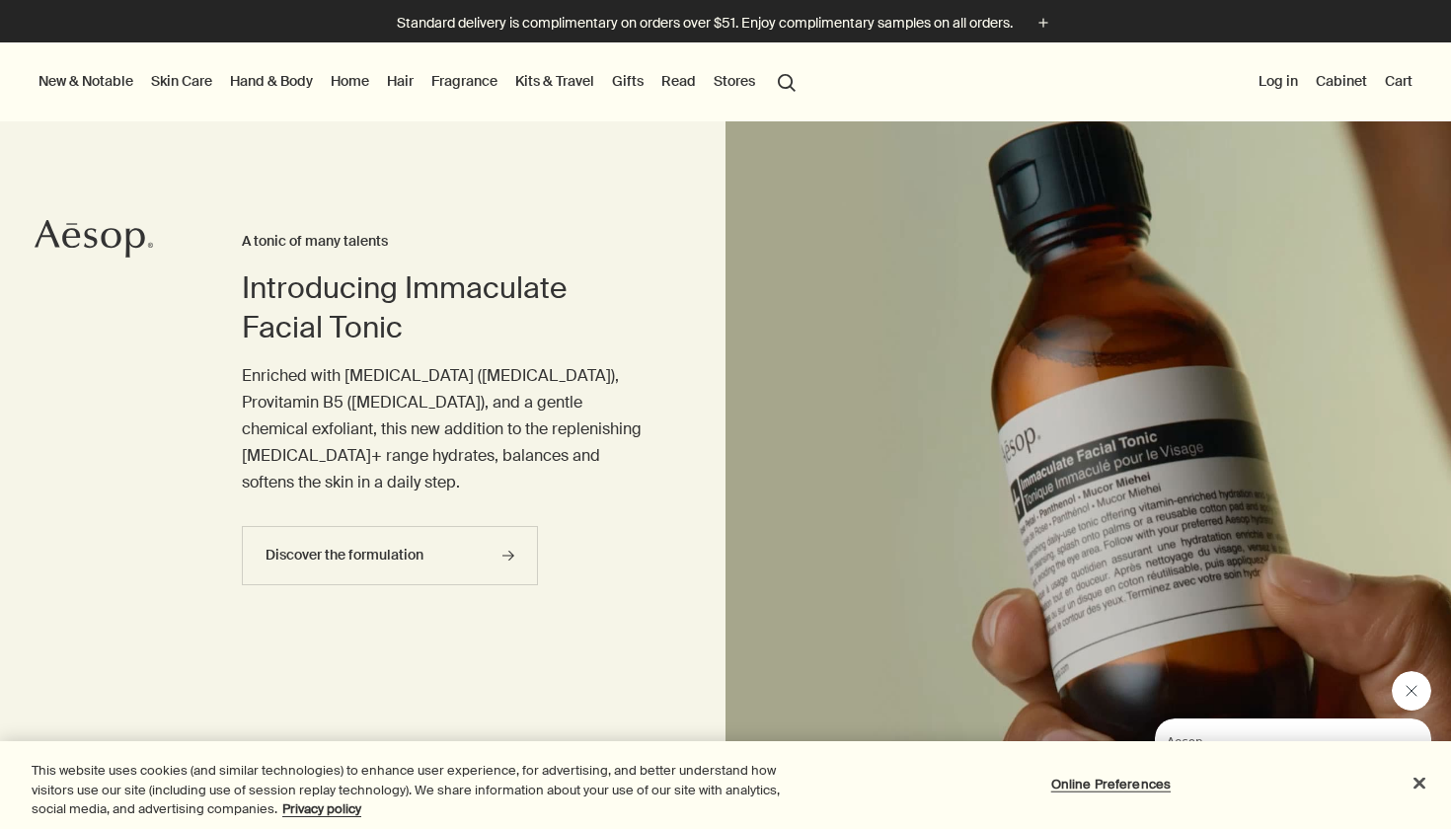
click at [452, 83] on link "Fragrance" at bounding box center [465, 81] width 74 height 26
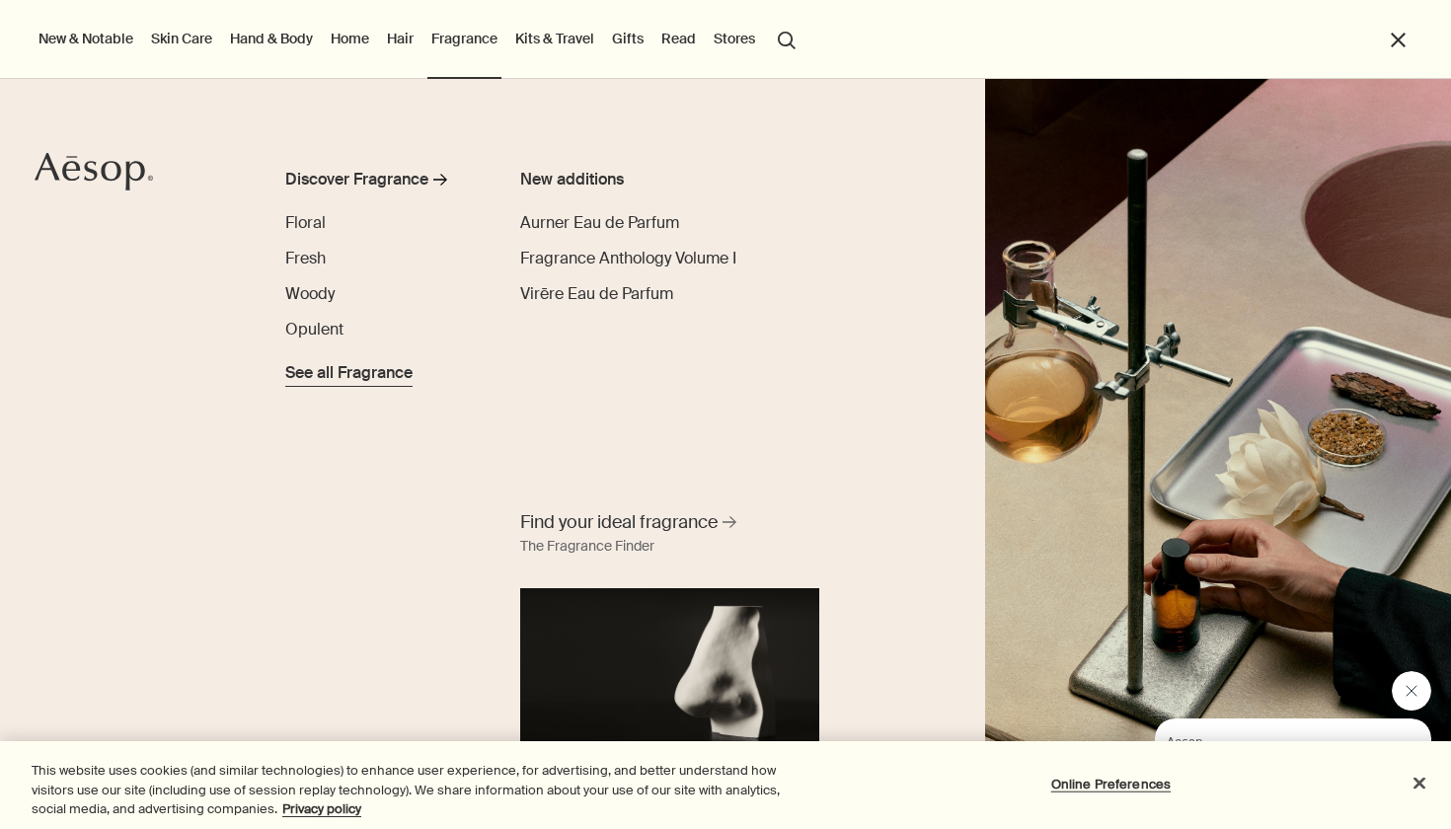
click at [349, 377] on span "See all Fragrance" at bounding box center [348, 373] width 127 height 24
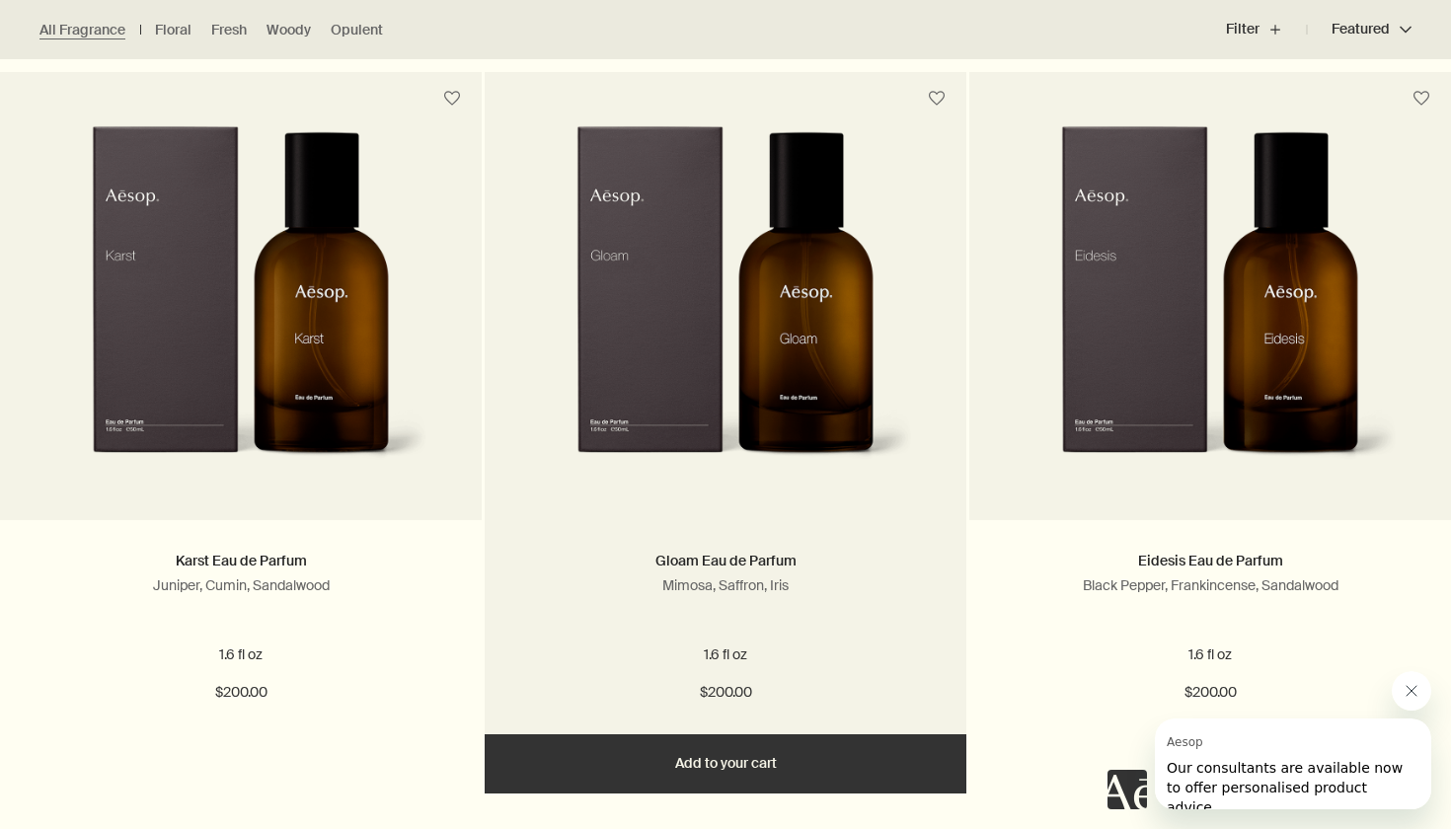
scroll to position [2703, 0]
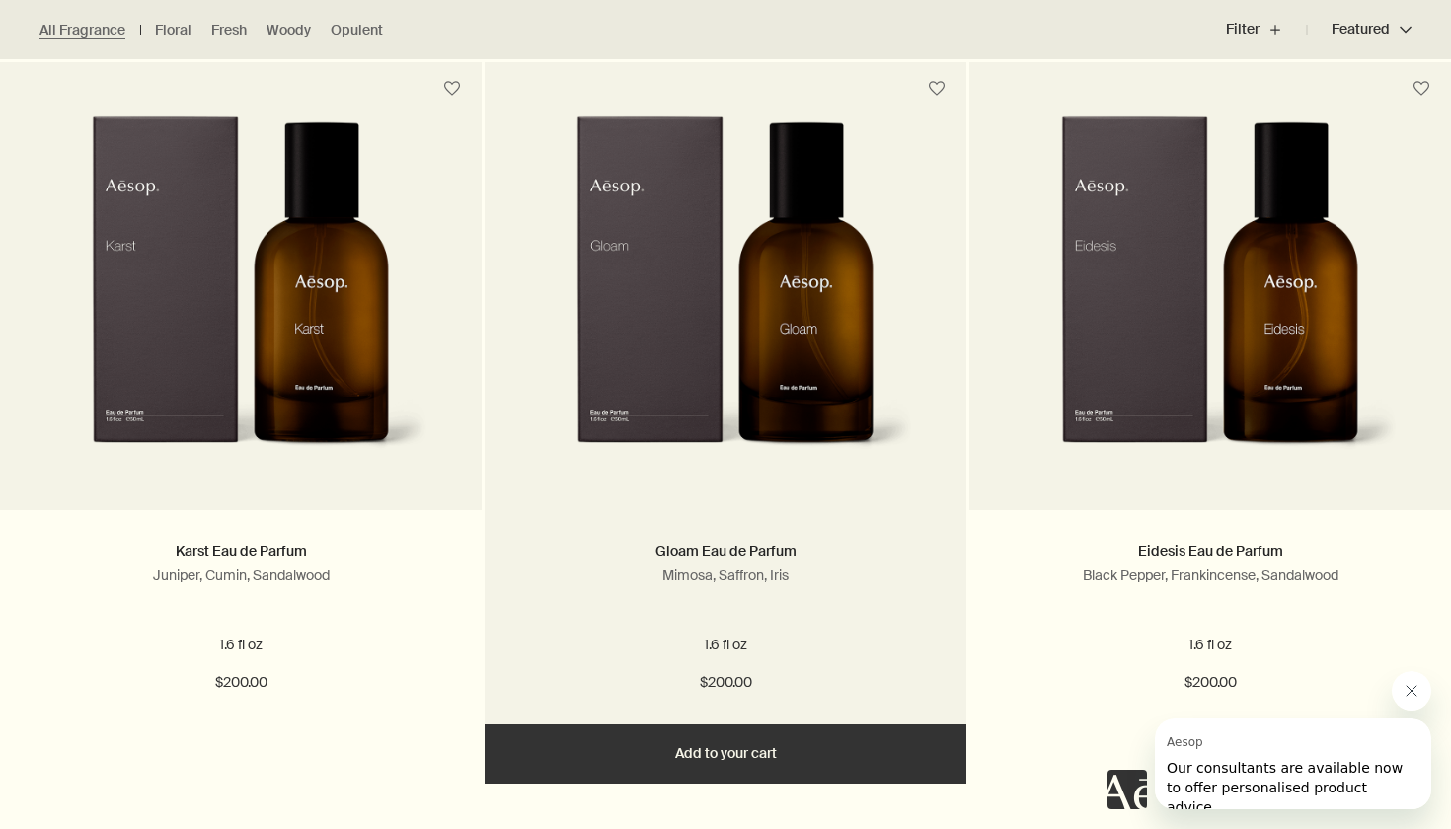
click at [674, 276] on img at bounding box center [725, 298] width 374 height 365
click at [684, 276] on img at bounding box center [725, 298] width 374 height 365
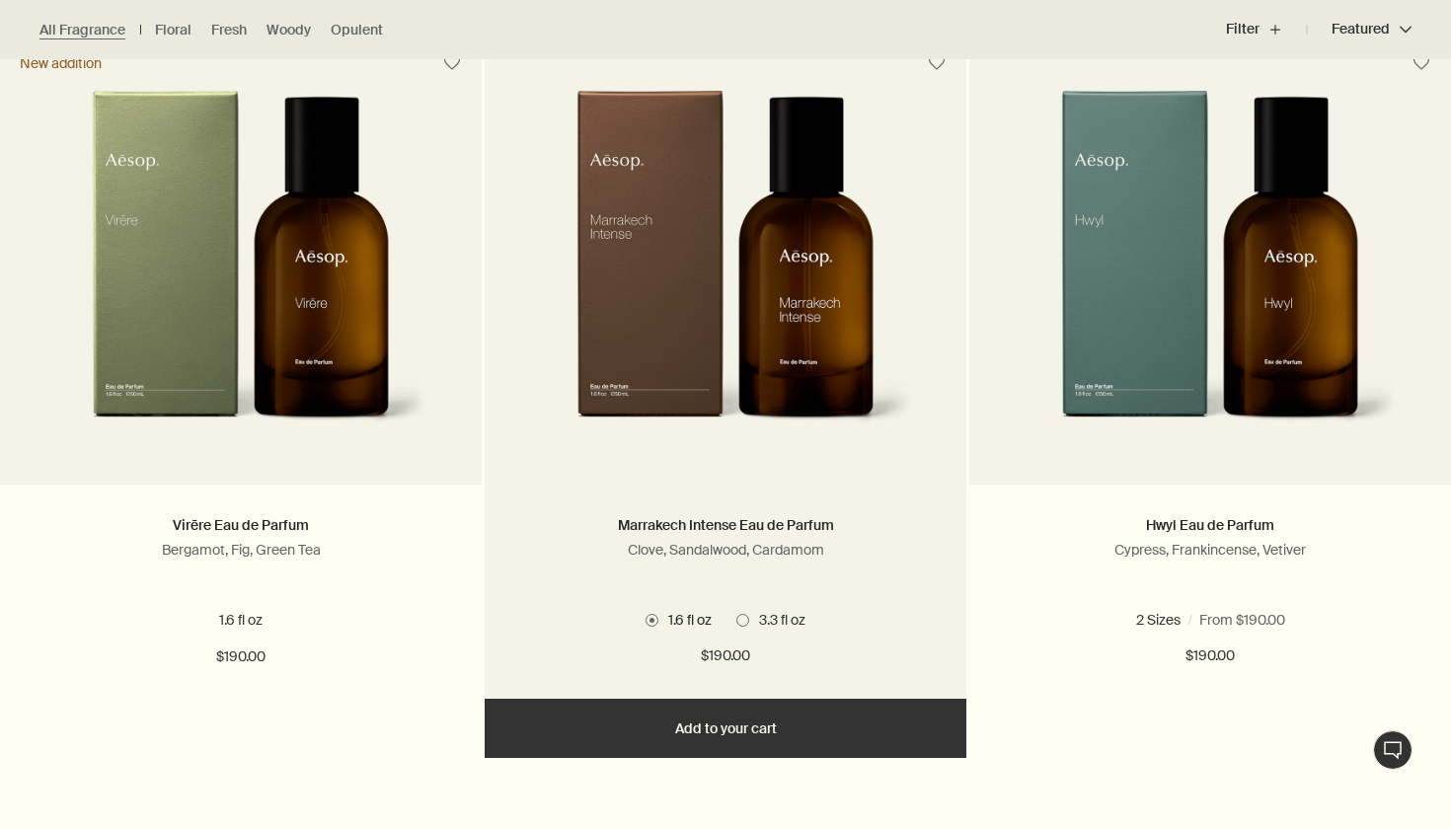
scroll to position [598, 0]
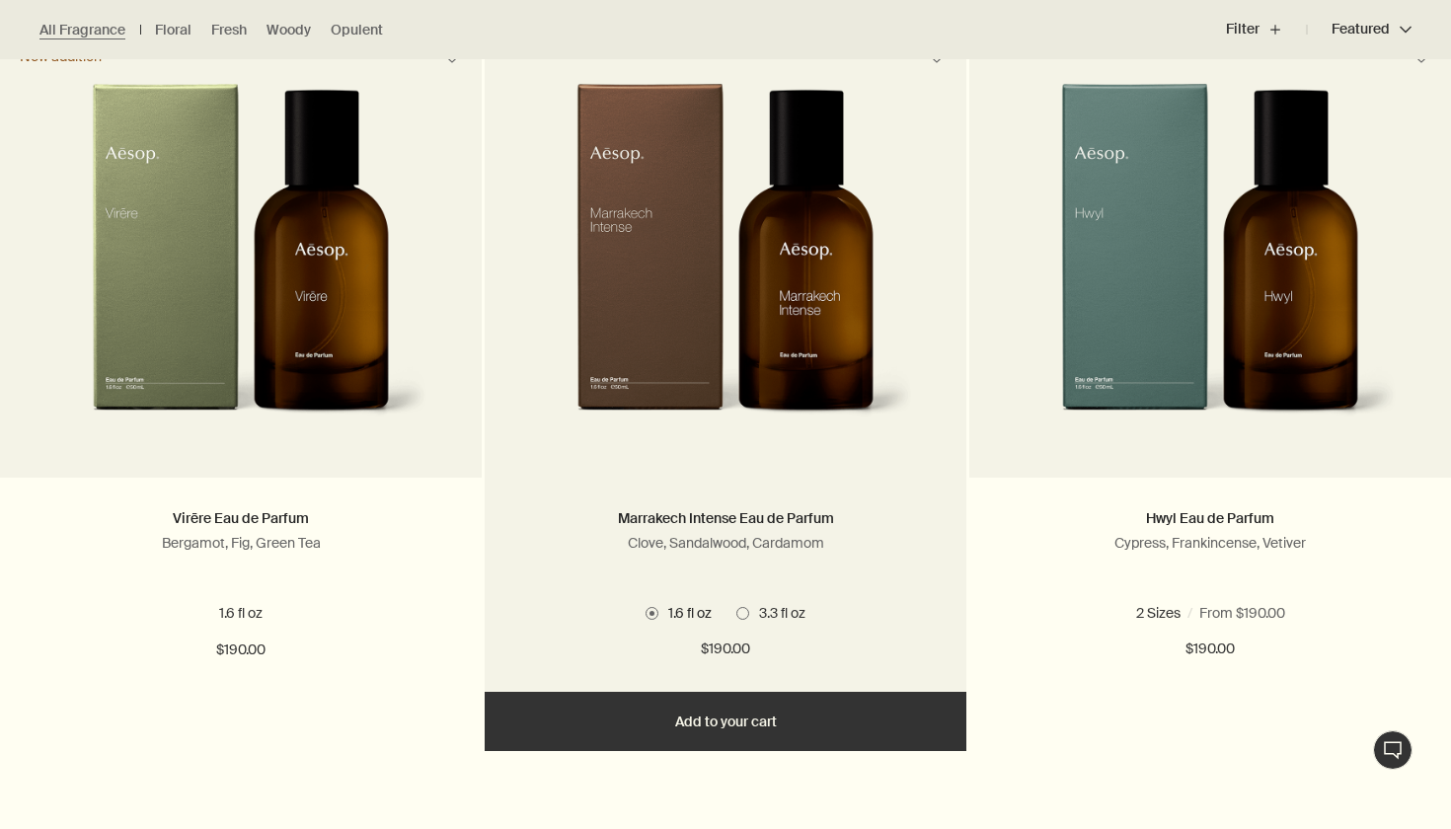
click at [693, 738] on button "Add Add to your cart" at bounding box center [726, 721] width 482 height 59
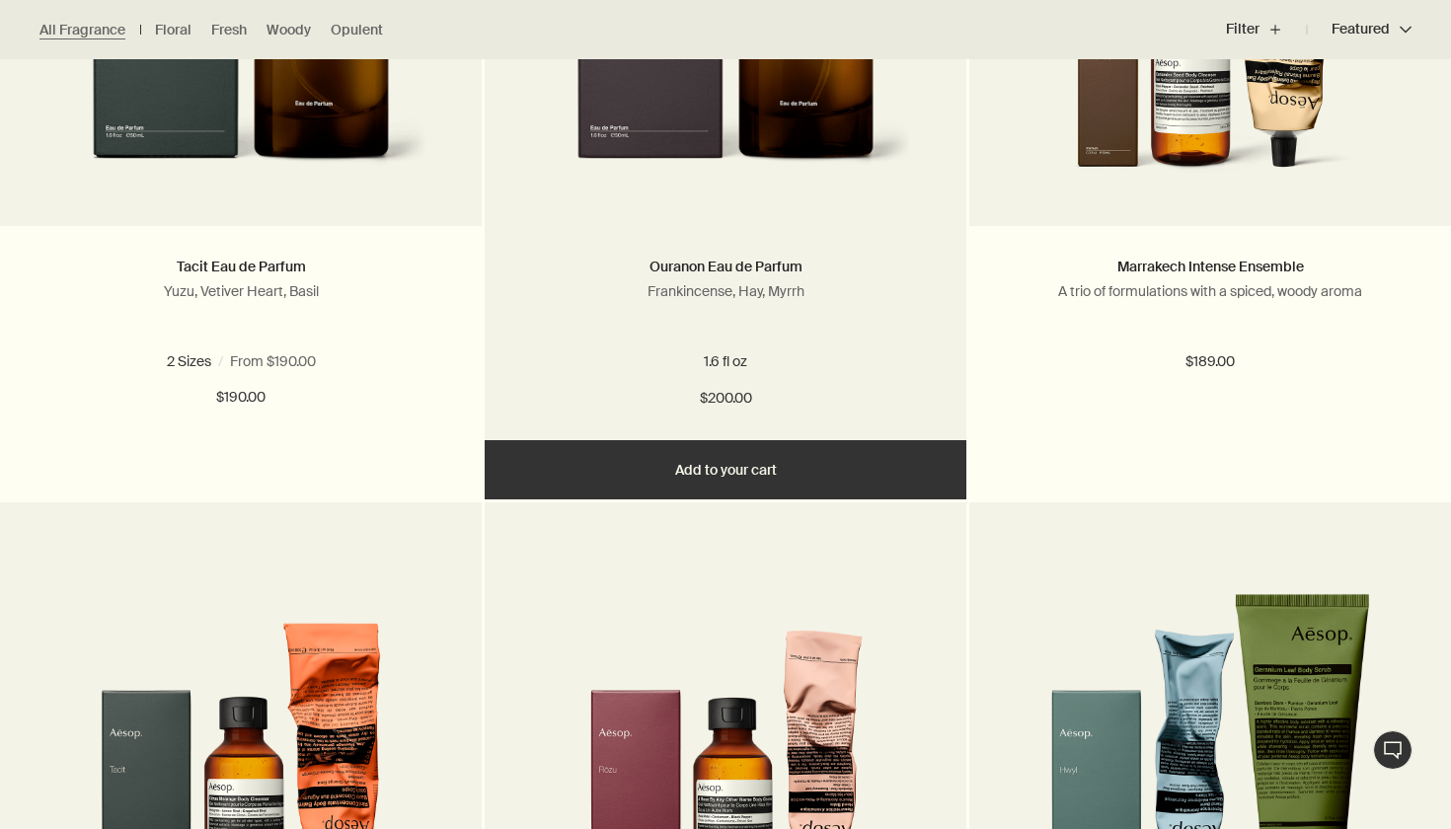
scroll to position [1611, 0]
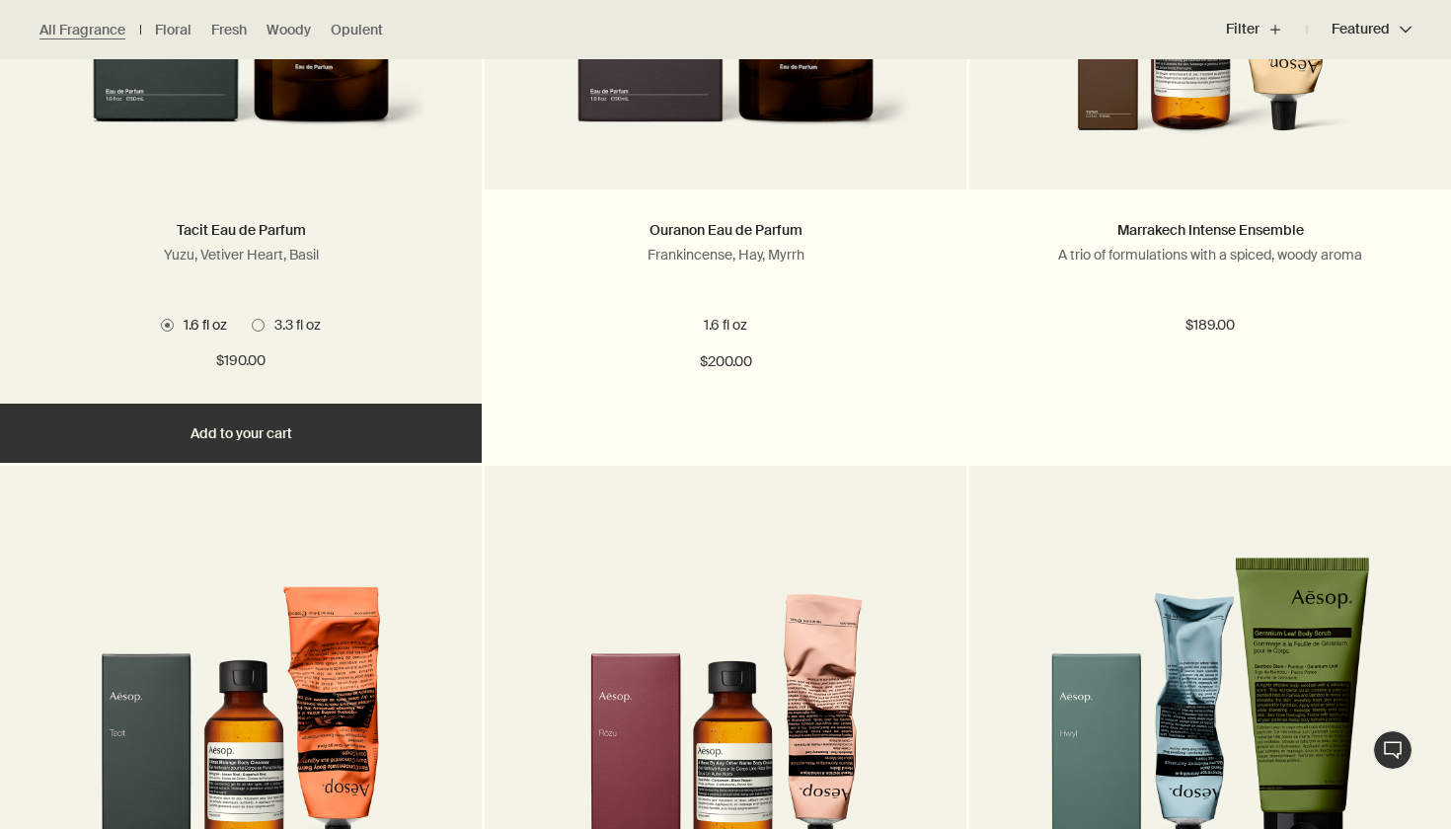
click at [264, 319] on span at bounding box center [258, 325] width 13 height 13
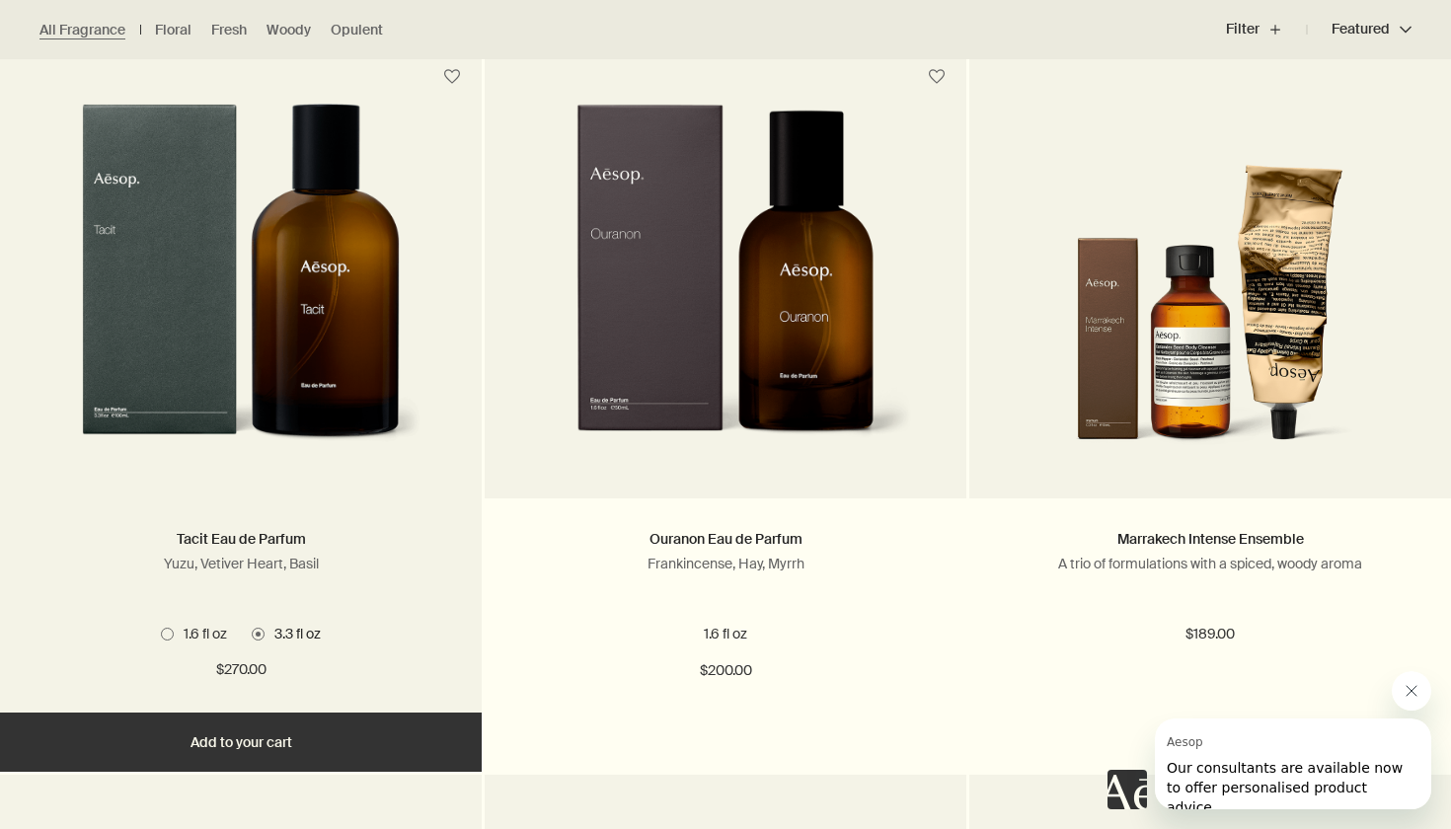
scroll to position [1306, 0]
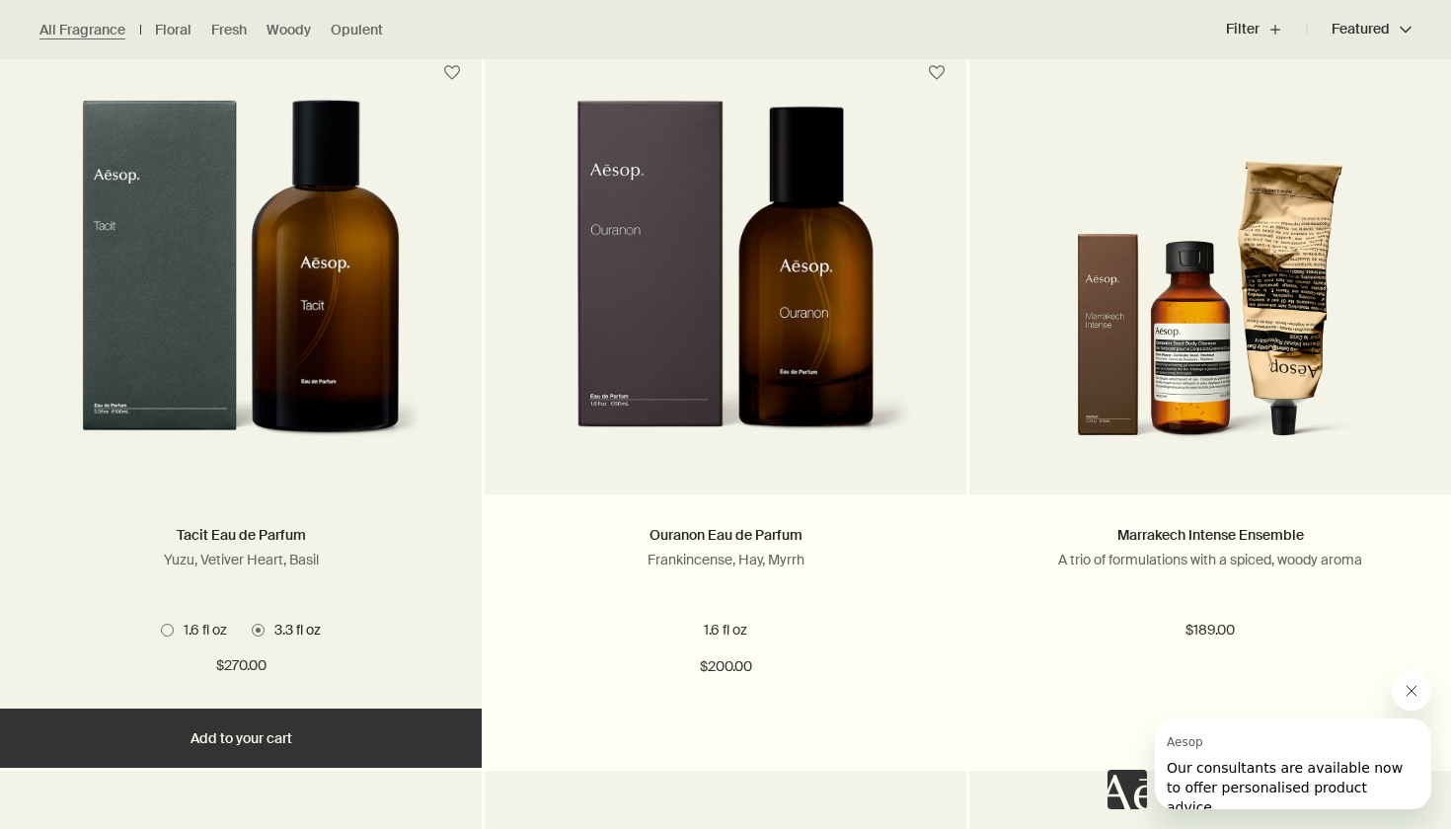
click at [171, 624] on span at bounding box center [167, 630] width 13 height 13
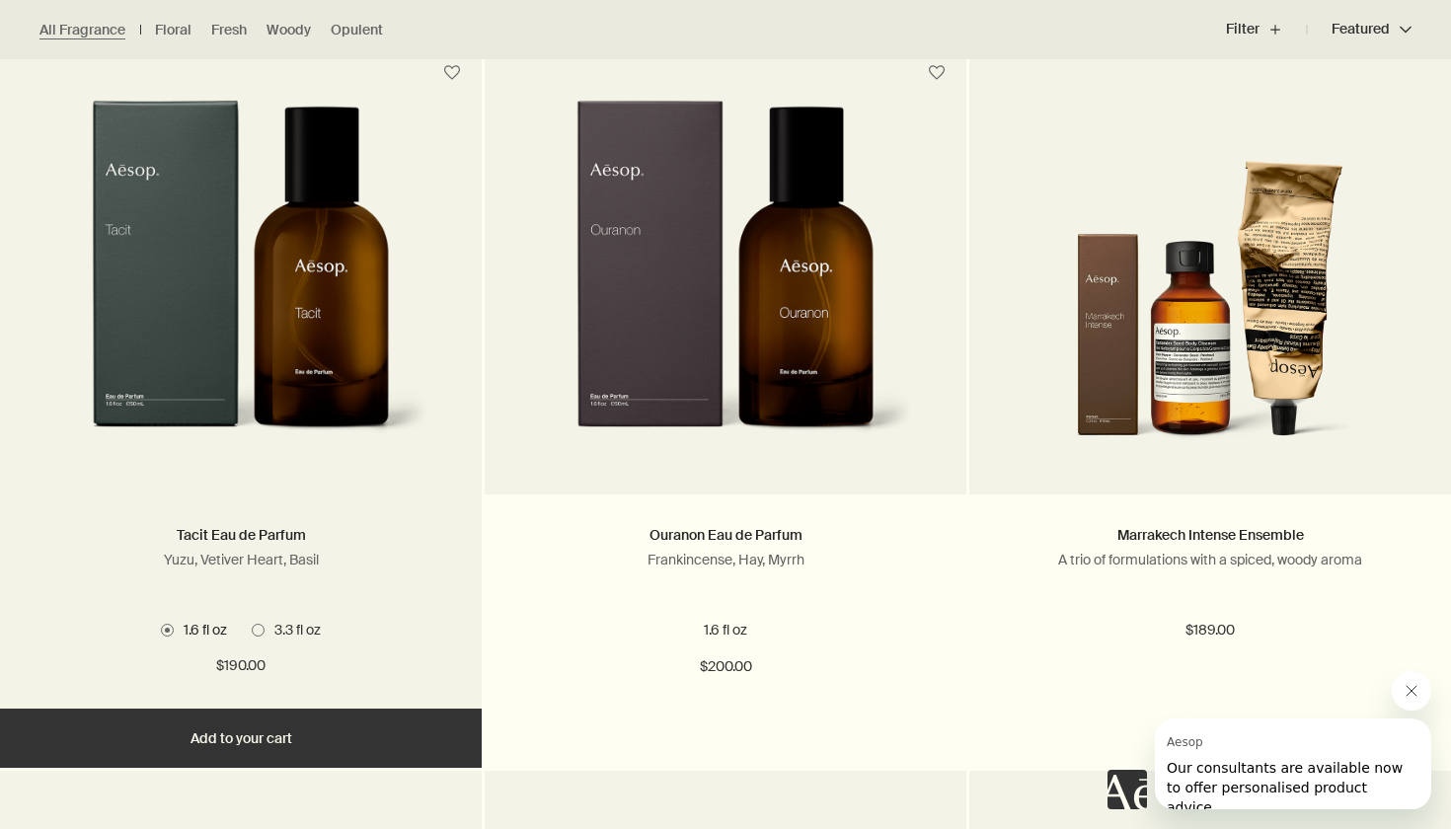
click at [280, 739] on button "Add Add to your cart" at bounding box center [241, 738] width 482 height 59
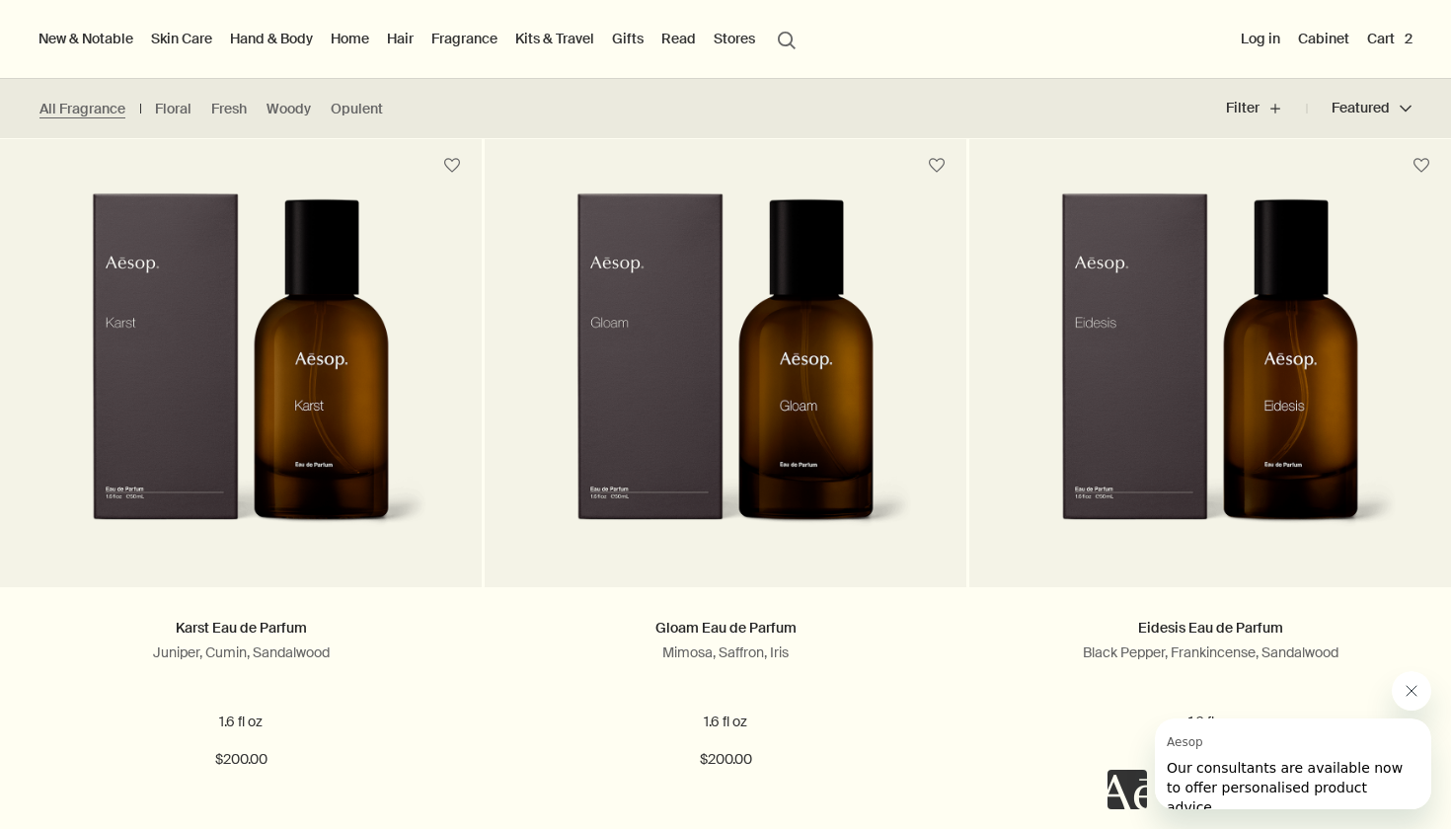
scroll to position [2625, 0]
click at [1375, 42] on button "Cart 2" at bounding box center [1390, 39] width 53 height 26
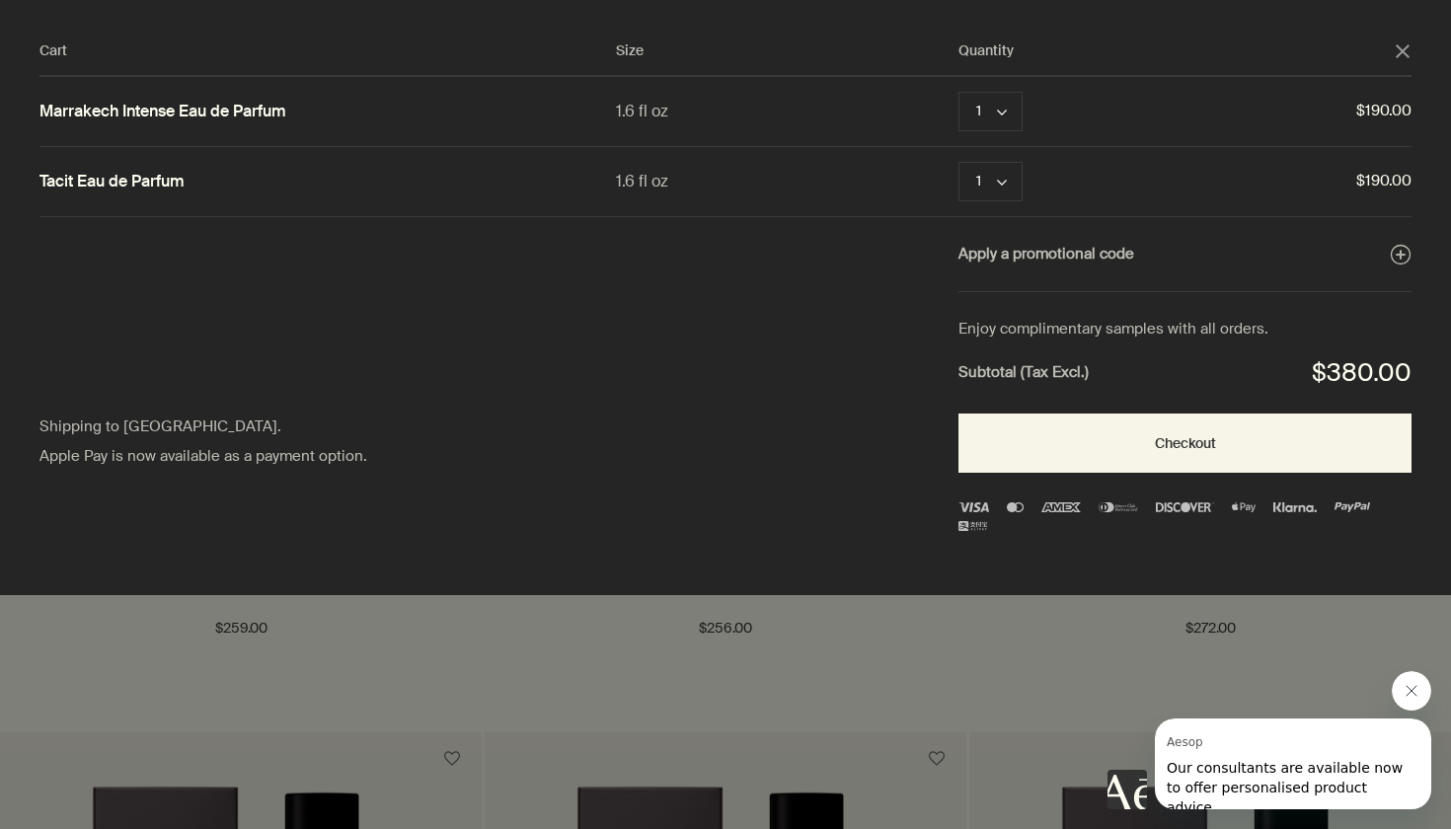
click at [1405, 69] on div "Cart Size Quantity close" at bounding box center [725, 58] width 1372 height 38
click at [1405, 60] on div "Cart Size Quantity close" at bounding box center [725, 58] width 1372 height 38
click at [1405, 57] on icon "close" at bounding box center [1403, 51] width 14 height 14
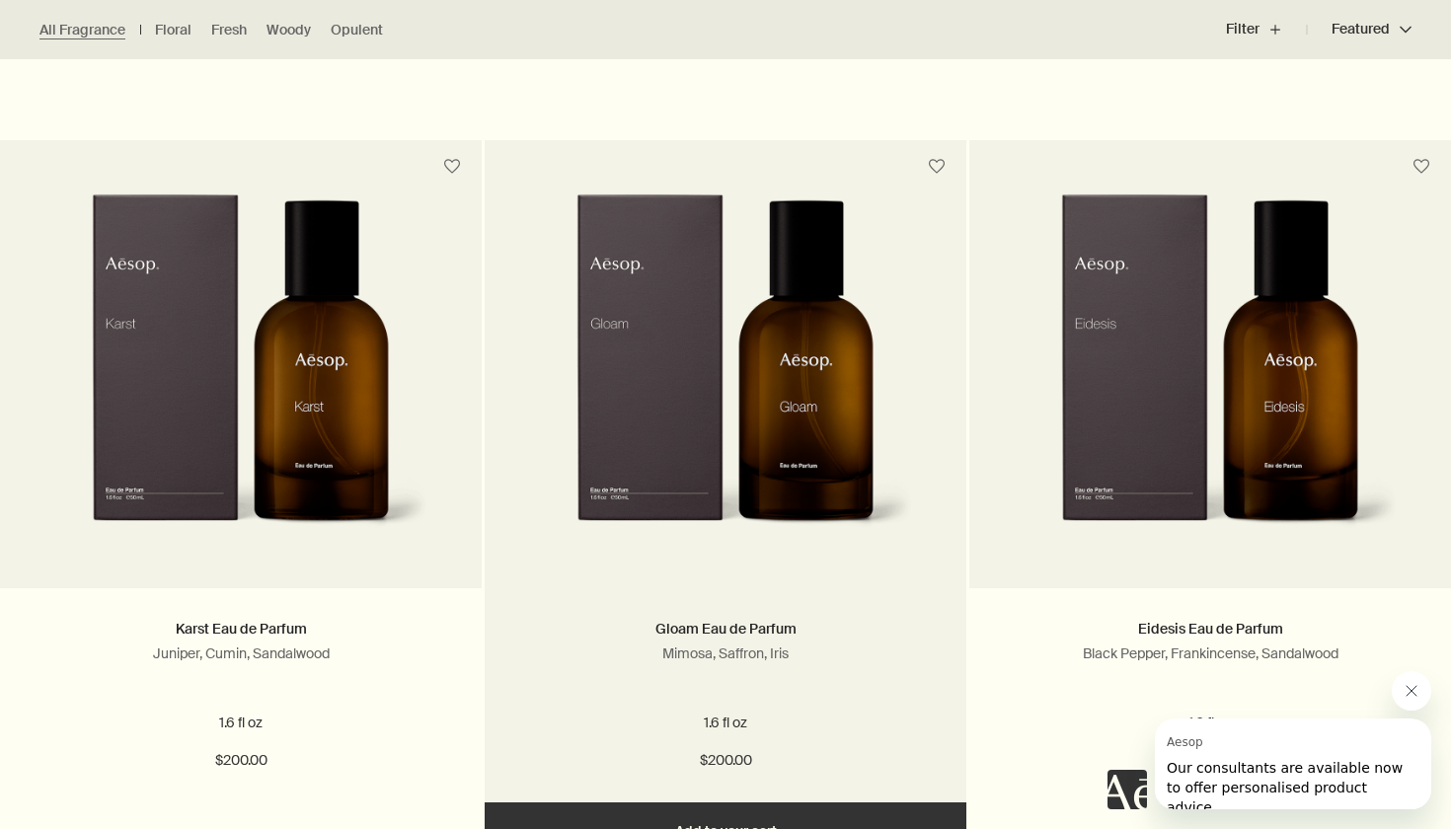
click at [667, 818] on button "Add Add to your cart" at bounding box center [726, 832] width 482 height 59
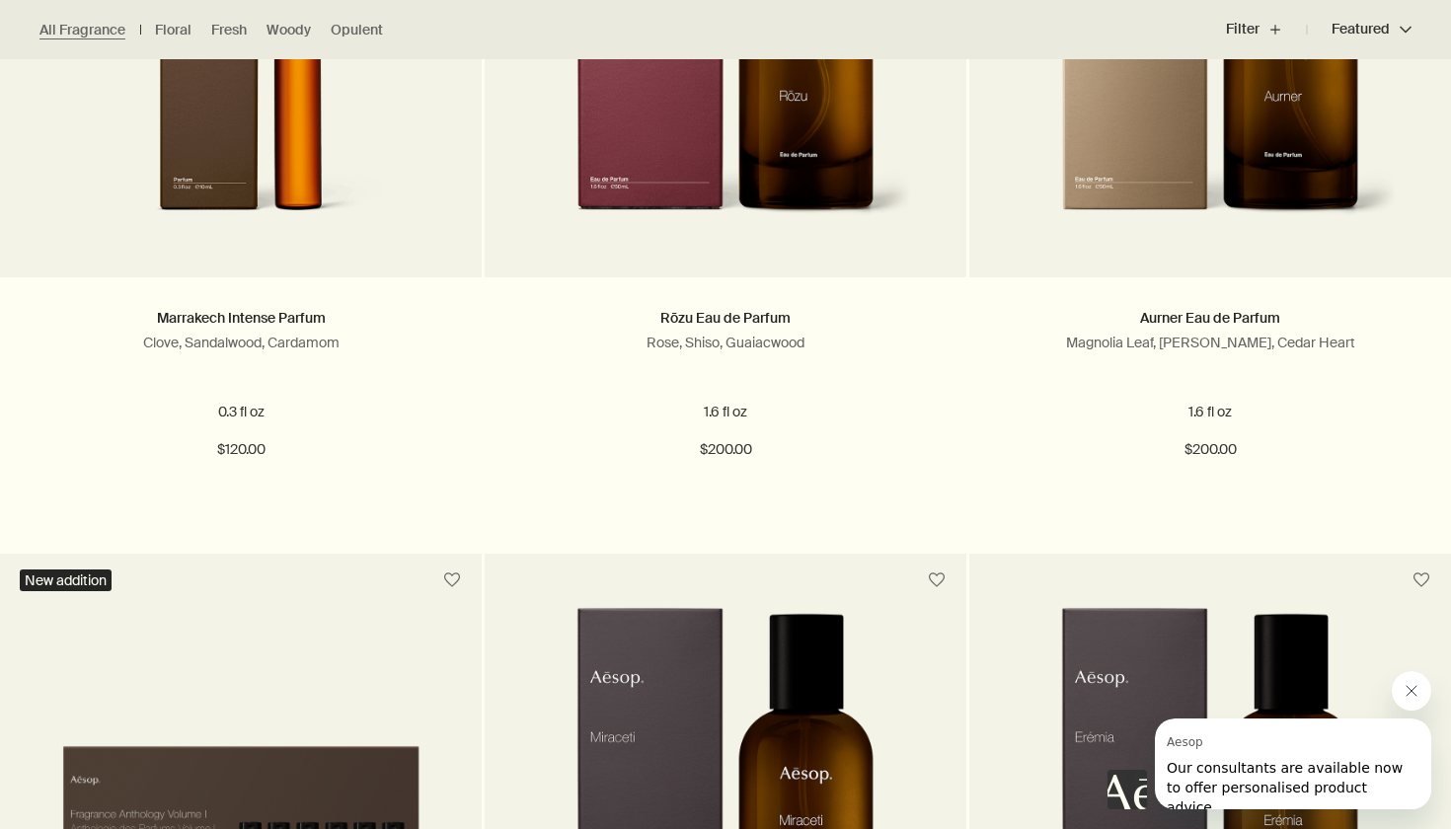
scroll to position [3722, 0]
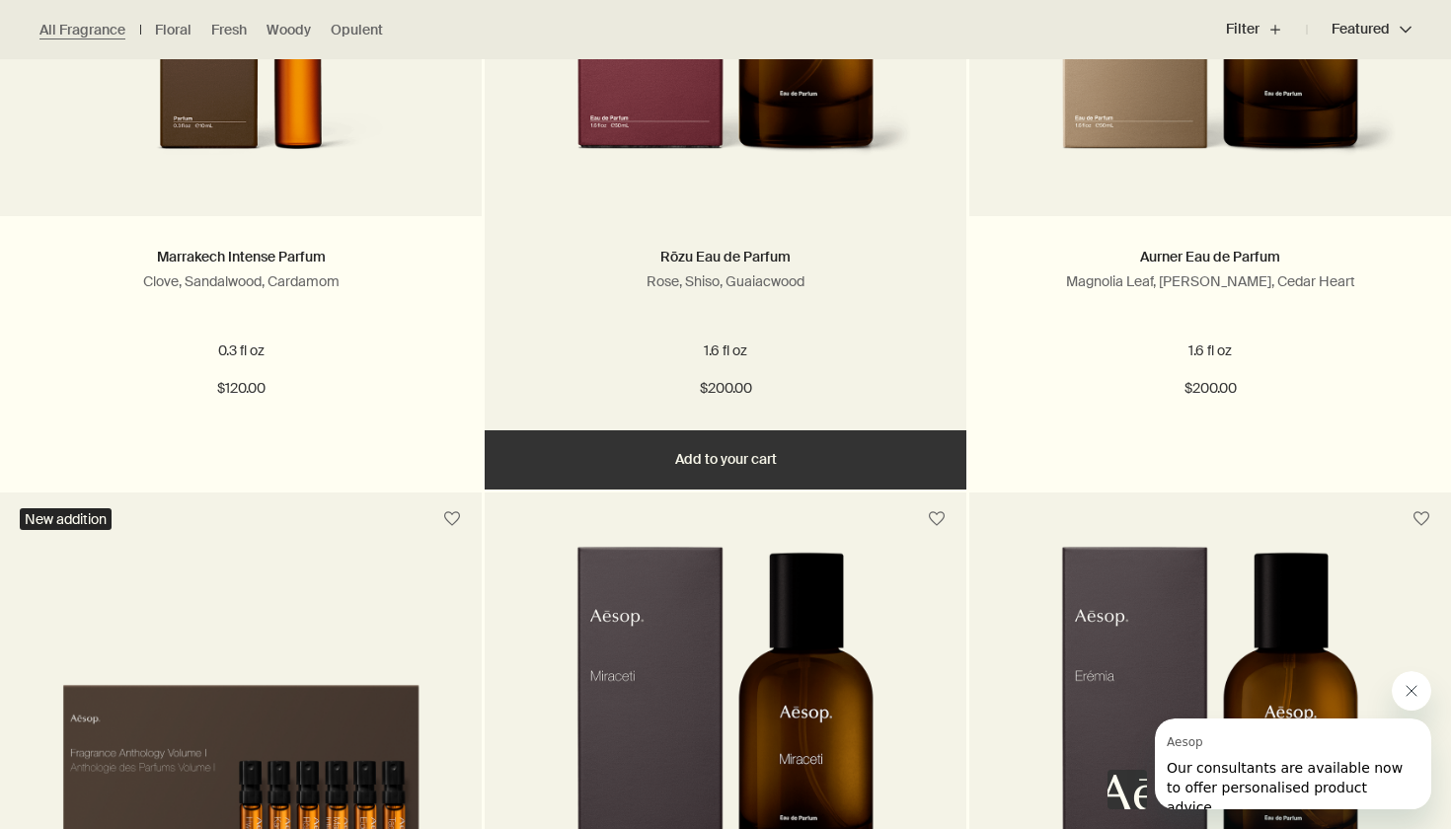
click at [898, 454] on button "Add Add to your cart" at bounding box center [726, 459] width 482 height 59
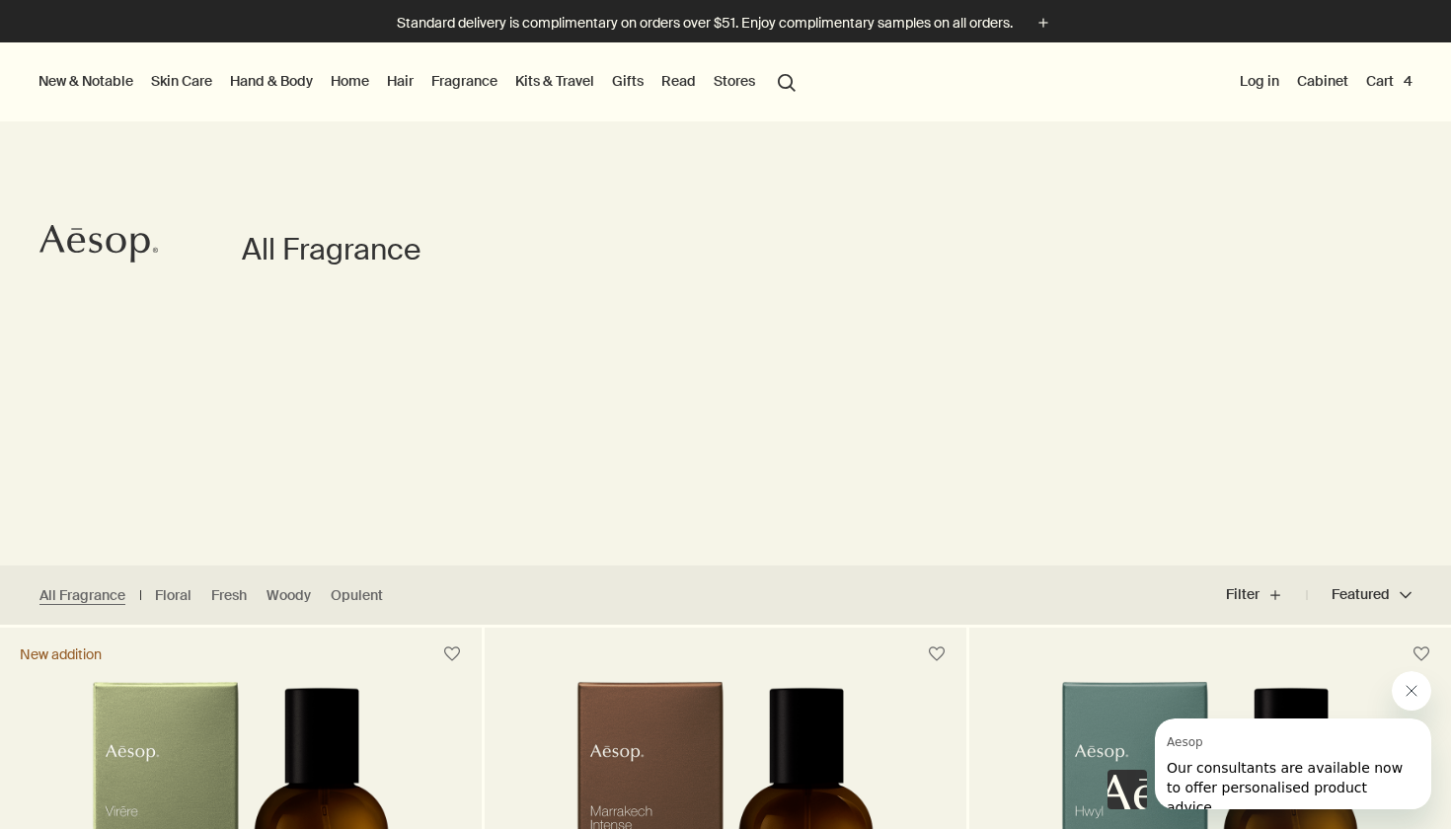
scroll to position [0, 0]
click at [1391, 97] on li "Cart 4" at bounding box center [1390, 81] width 54 height 79
click at [1392, 90] on button "Cart 4" at bounding box center [1390, 81] width 54 height 26
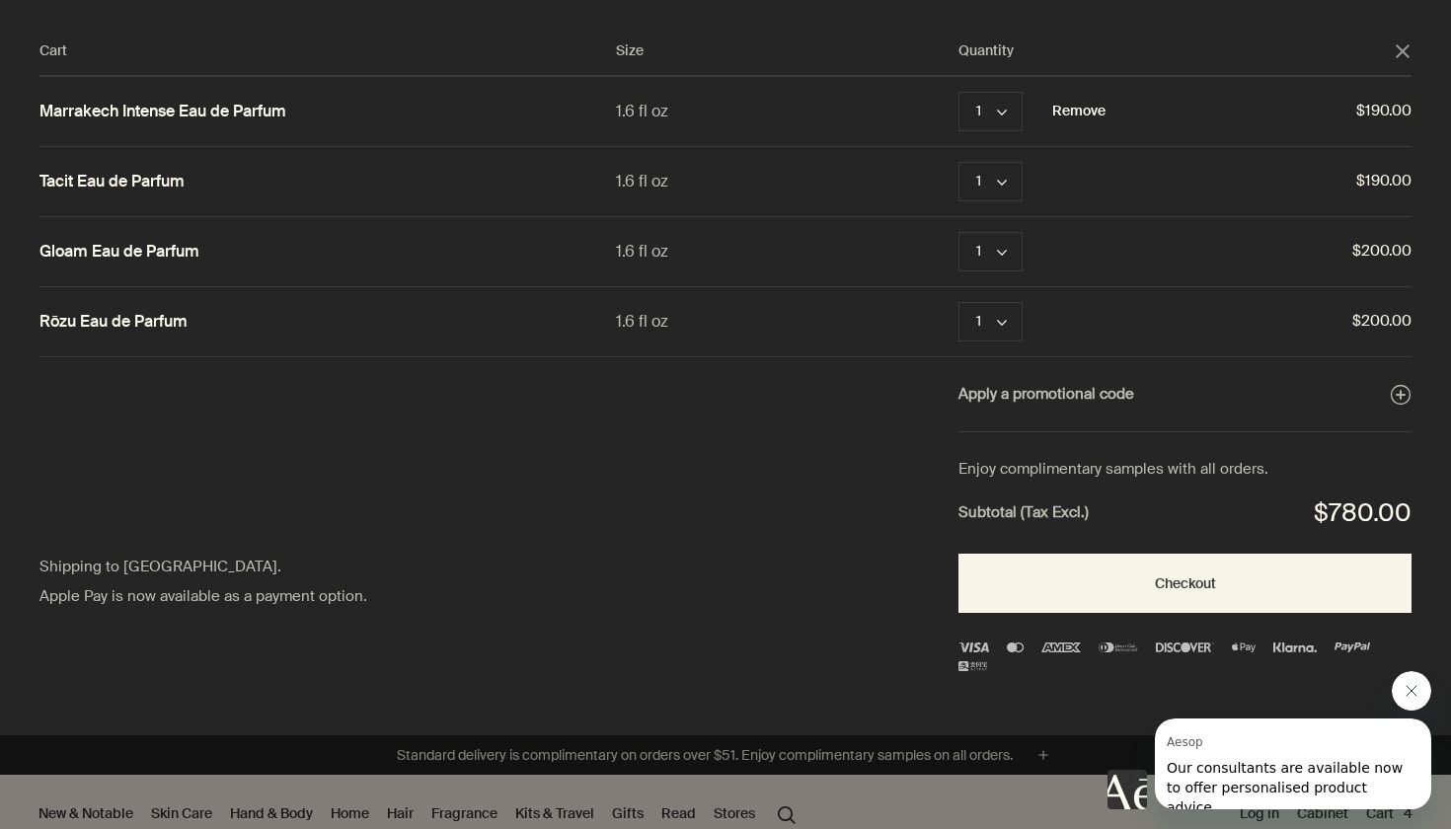
click at [1075, 106] on button "Remove" at bounding box center [1078, 112] width 53 height 24
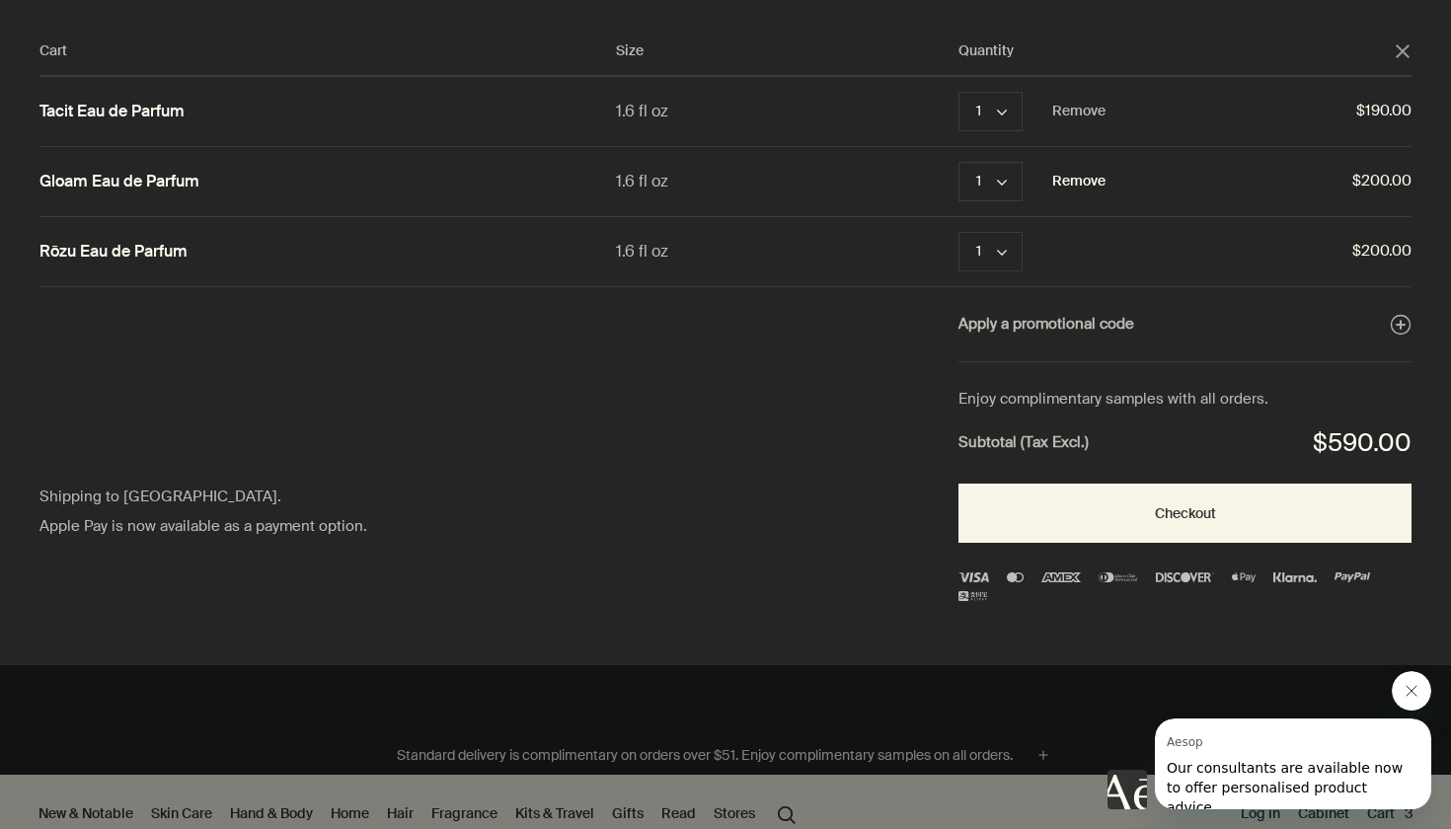
click at [1072, 176] on button "Remove" at bounding box center [1078, 182] width 53 height 24
